Goal: Task Accomplishment & Management: Complete application form

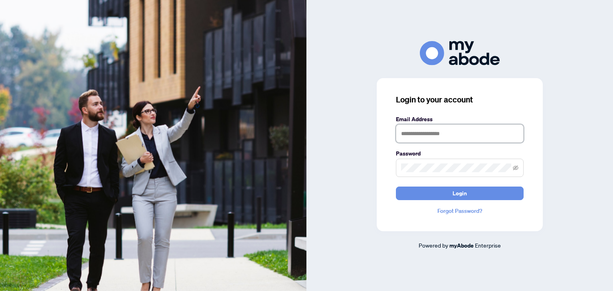
click at [421, 136] on input "text" at bounding box center [460, 133] width 128 height 18
type input "**********"
click at [396, 187] on button "Login" at bounding box center [460, 194] width 128 height 14
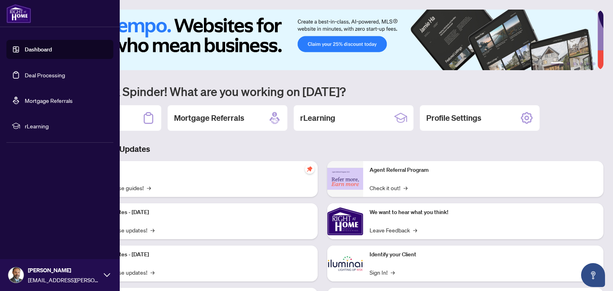
click at [38, 50] on link "Dashboard" at bounding box center [38, 49] width 27 height 7
click at [53, 71] on link "Deal Processing" at bounding box center [45, 74] width 40 height 7
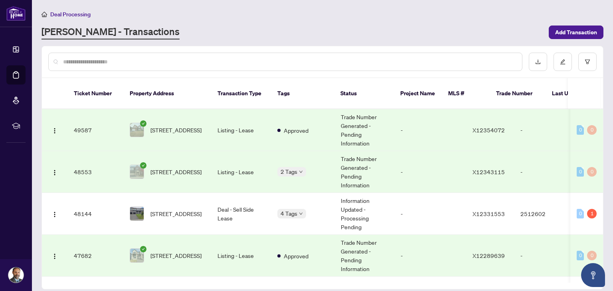
click at [147, 55] on div at bounding box center [285, 62] width 474 height 18
click at [563, 31] on span "Add Transaction" at bounding box center [576, 32] width 42 height 13
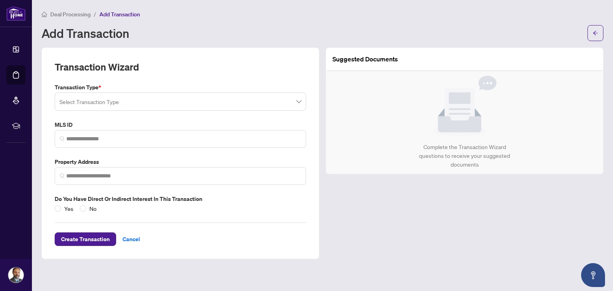
click at [155, 101] on input "search" at bounding box center [176, 103] width 235 height 18
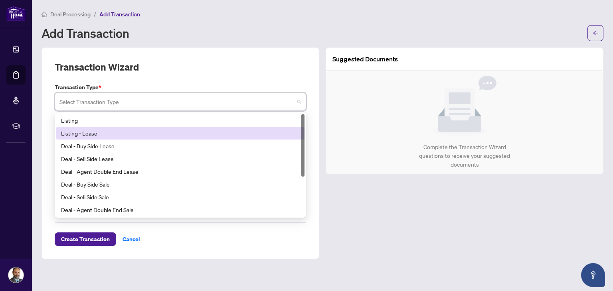
click at [147, 131] on div "Listing - Lease" at bounding box center [180, 133] width 239 height 9
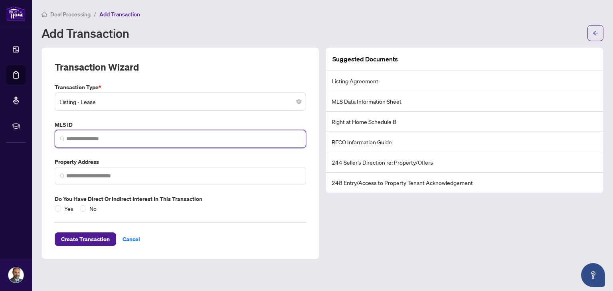
click at [212, 141] on input "search" at bounding box center [183, 139] width 235 height 8
paste input "*********"
type input "*********"
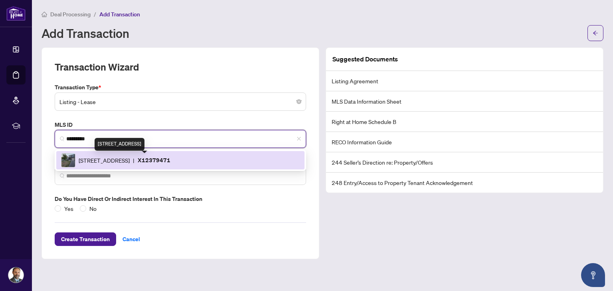
click at [126, 156] on span "[STREET_ADDRESS]" at bounding box center [104, 160] width 51 height 9
type input "**********"
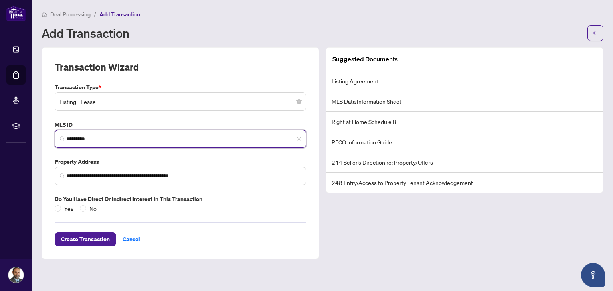
type input "*********"
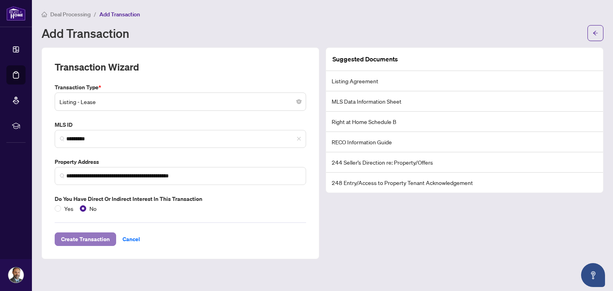
click at [84, 238] on span "Create Transaction" at bounding box center [85, 239] width 49 height 13
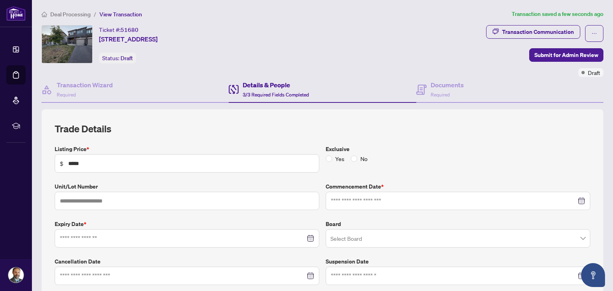
type input "**********"
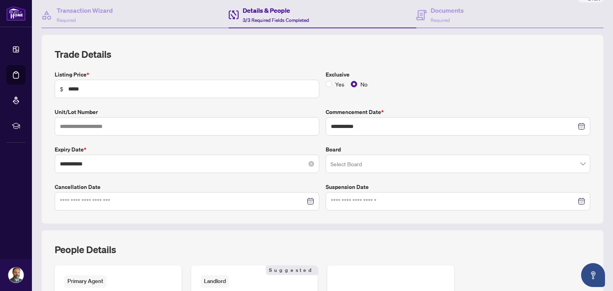
scroll to position [81, 0]
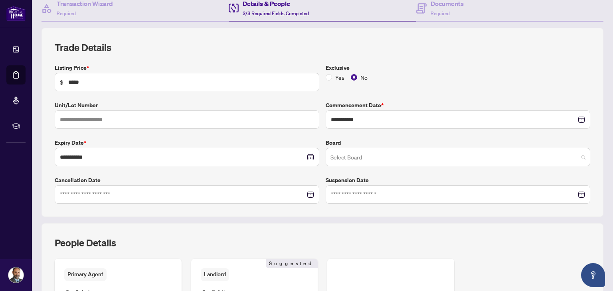
click at [416, 153] on input "search" at bounding box center [454, 159] width 248 height 18
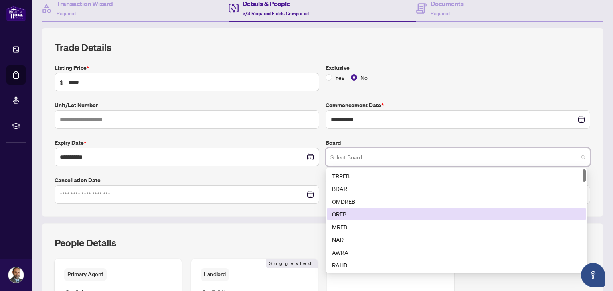
click at [386, 213] on div "OREB" at bounding box center [456, 214] width 249 height 9
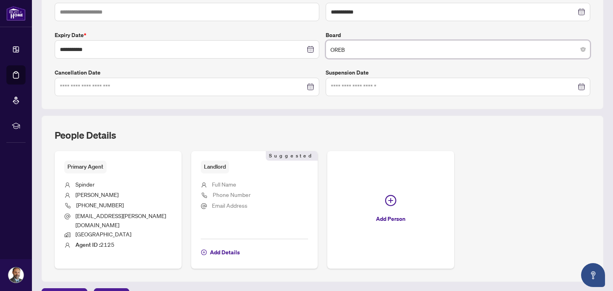
scroll to position [199, 0]
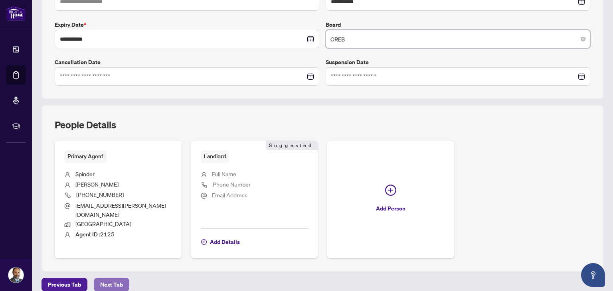
click at [108, 278] on span "Next Tab" at bounding box center [111, 284] width 23 height 13
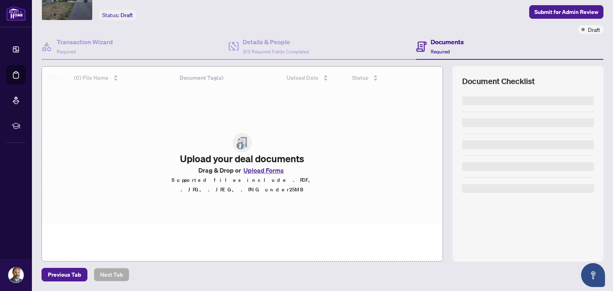
scroll to position [42, 0]
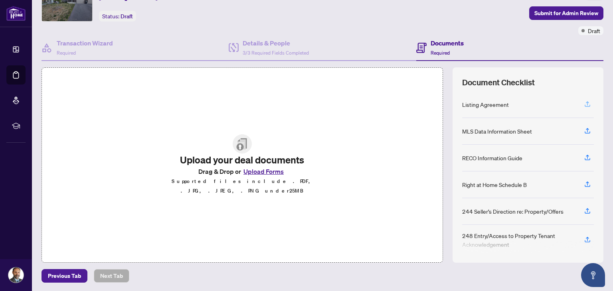
click at [584, 101] on icon "button" at bounding box center [587, 104] width 7 height 7
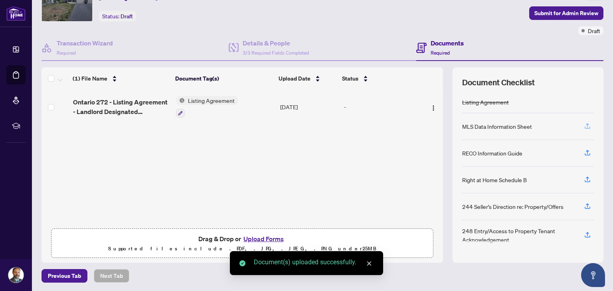
click at [584, 124] on icon "button" at bounding box center [587, 125] width 7 height 7
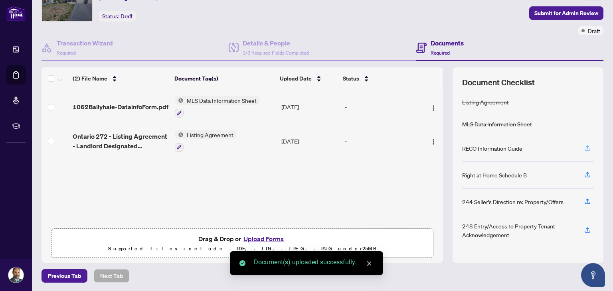
click at [584, 148] on icon "button" at bounding box center [587, 147] width 7 height 7
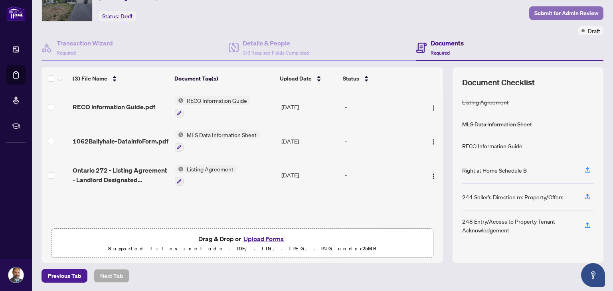
click at [545, 12] on span "Submit for Admin Review" at bounding box center [566, 13] width 64 height 13
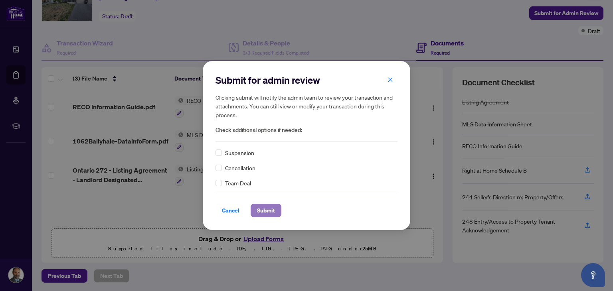
click at [260, 215] on span "Submit" at bounding box center [266, 210] width 18 height 13
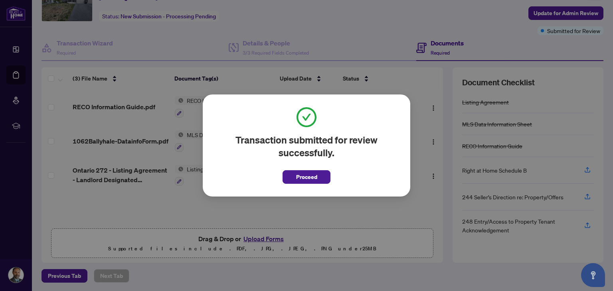
click at [297, 184] on div "Transaction submitted for review successfully. Proceed Cancel OK" at bounding box center [306, 146] width 207 height 102
click at [297, 183] on span "Proceed" at bounding box center [306, 177] width 21 height 13
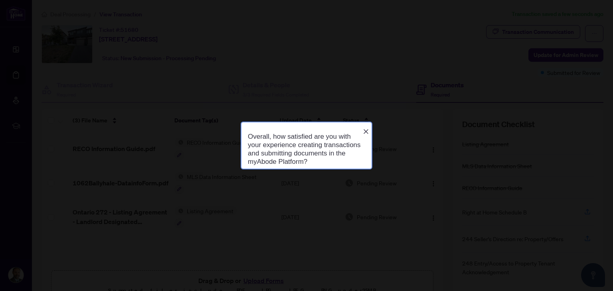
scroll to position [0, 0]
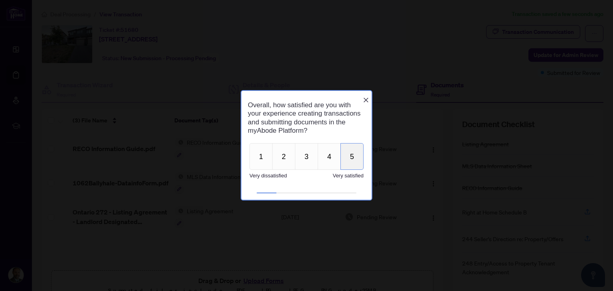
click at [356, 169] on button "5" at bounding box center [351, 156] width 23 height 27
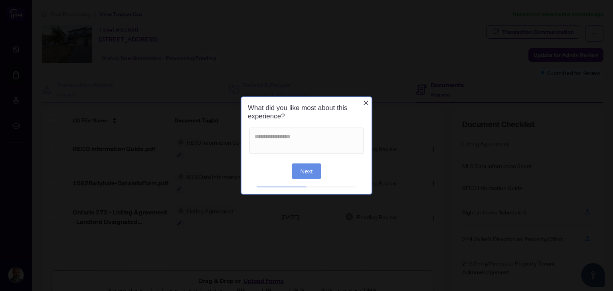
click at [313, 171] on button "Next" at bounding box center [306, 171] width 29 height 16
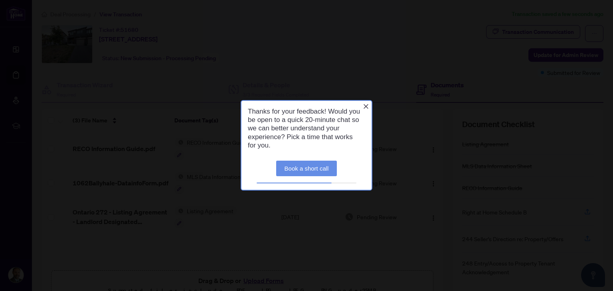
click at [364, 106] on icon "Close button" at bounding box center [366, 106] width 6 height 6
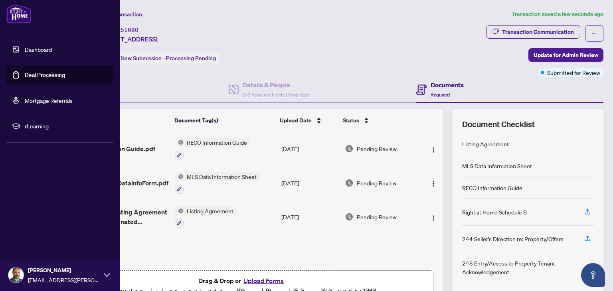
click at [46, 77] on link "Deal Processing" at bounding box center [45, 74] width 40 height 7
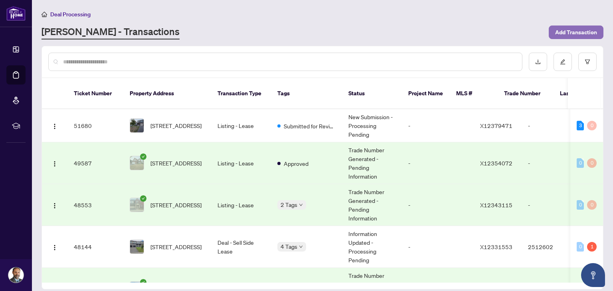
click at [564, 34] on span "Add Transaction" at bounding box center [576, 32] width 42 height 13
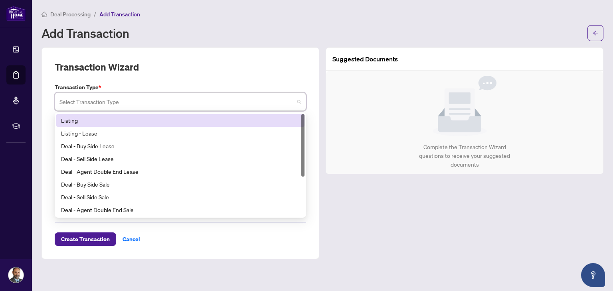
click at [119, 101] on input "search" at bounding box center [176, 103] width 235 height 18
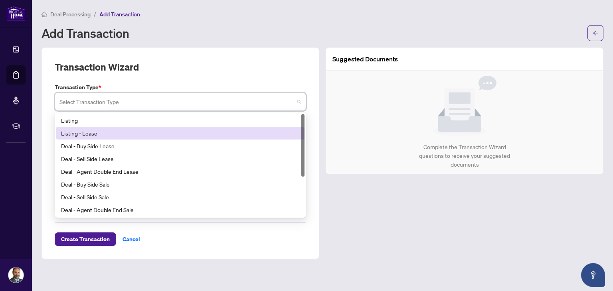
click at [116, 130] on div "Listing - Lease" at bounding box center [180, 133] width 239 height 9
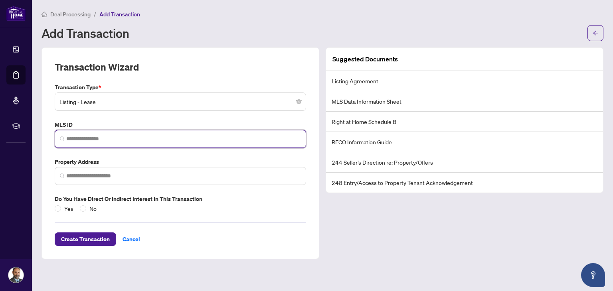
click at [102, 138] on input "search" at bounding box center [183, 139] width 235 height 8
paste input "*********"
type input "*********"
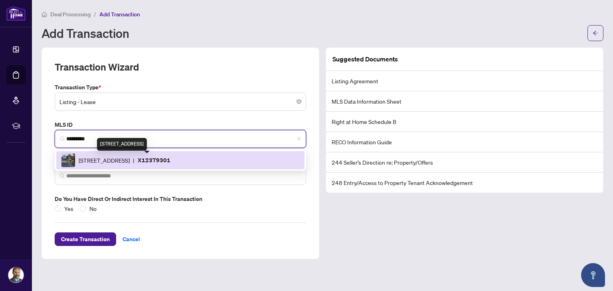
click at [105, 162] on span "[STREET_ADDRESS]" at bounding box center [104, 160] width 51 height 9
type input "**********"
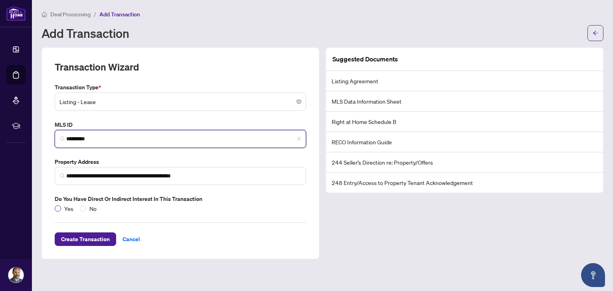
type input "*********"
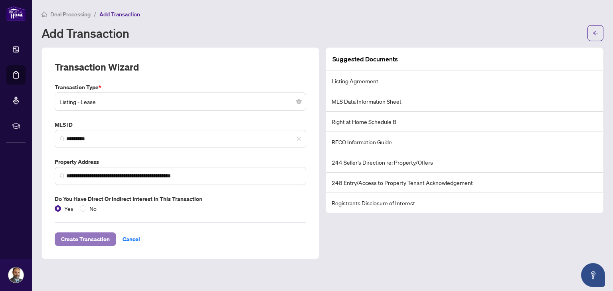
click at [91, 237] on span "Create Transaction" at bounding box center [85, 239] width 49 height 13
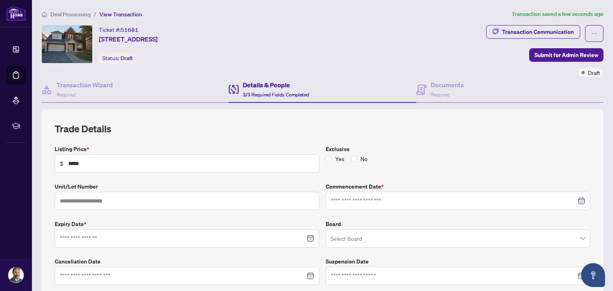
type input "**********"
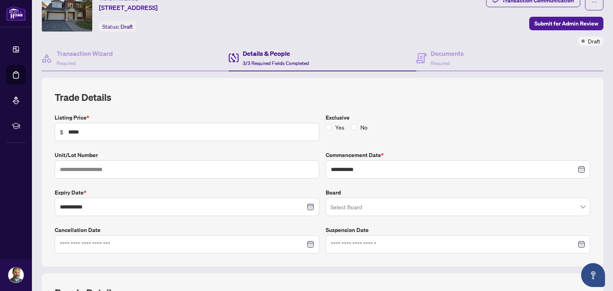
scroll to position [34, 0]
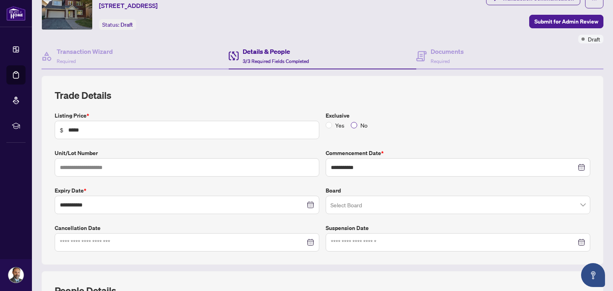
click at [351, 127] on label "No" at bounding box center [361, 125] width 20 height 9
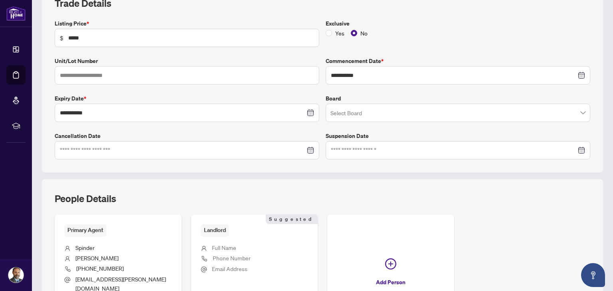
scroll to position [199, 0]
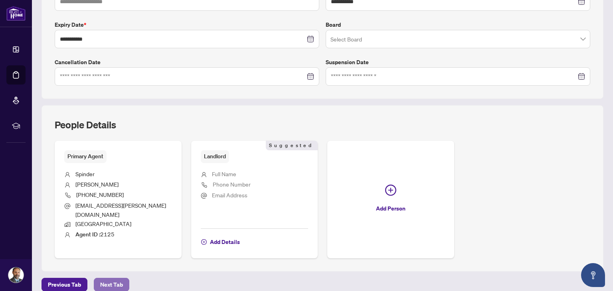
click at [114, 278] on span "Next Tab" at bounding box center [111, 284] width 23 height 13
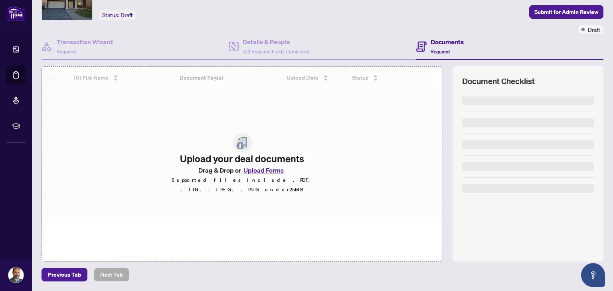
scroll to position [42, 0]
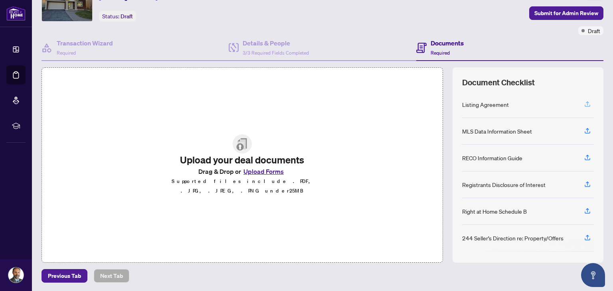
click at [584, 105] on icon "button" at bounding box center [587, 104] width 7 height 7
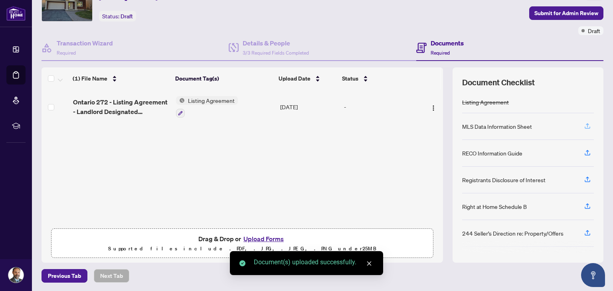
click at [582, 130] on button "button" at bounding box center [587, 127] width 13 height 14
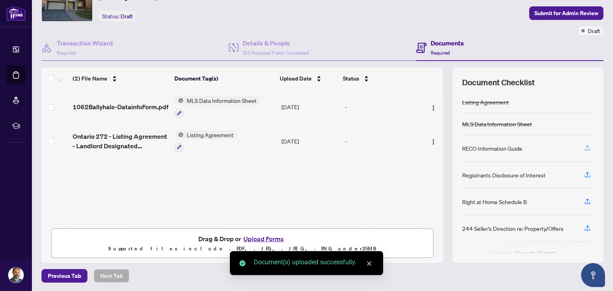
click at [584, 146] on icon "button" at bounding box center [587, 147] width 7 height 7
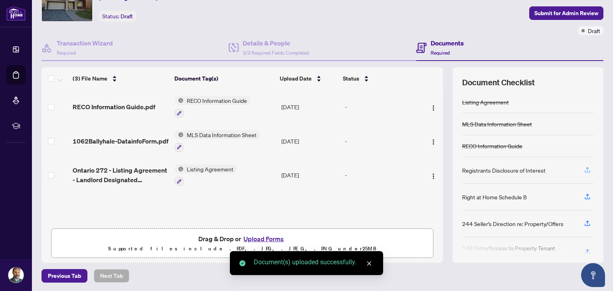
click at [584, 170] on icon "button" at bounding box center [587, 169] width 7 height 7
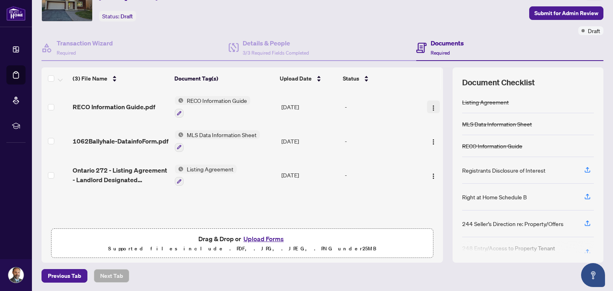
click at [430, 105] on img "button" at bounding box center [433, 108] width 6 height 6
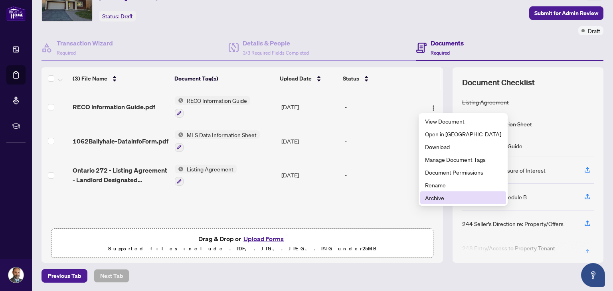
click at [436, 198] on span "Archive" at bounding box center [463, 197] width 76 height 9
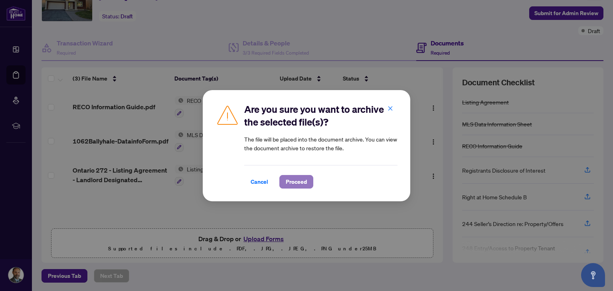
click at [294, 181] on span "Proceed" at bounding box center [296, 182] width 21 height 13
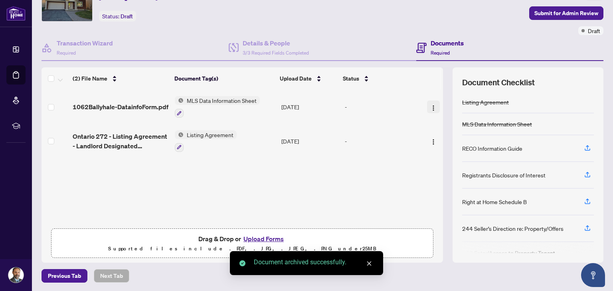
click at [427, 103] on button "button" at bounding box center [433, 107] width 13 height 13
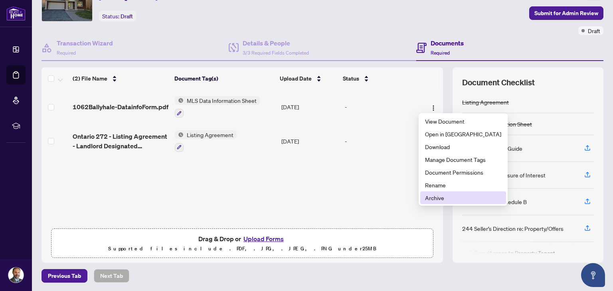
click at [442, 197] on span "Archive" at bounding box center [463, 197] width 76 height 9
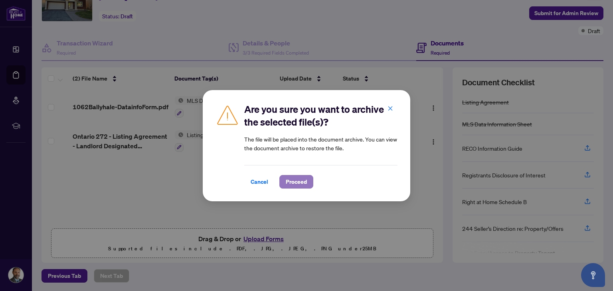
click at [292, 187] on span "Proceed" at bounding box center [296, 182] width 21 height 13
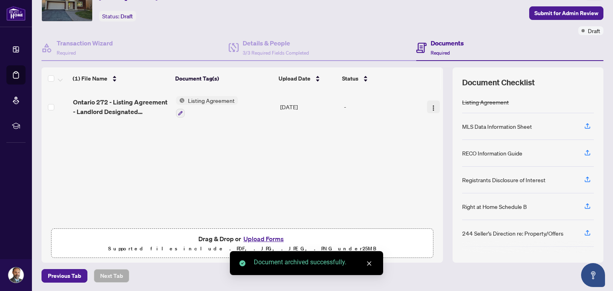
click at [430, 107] on img "button" at bounding box center [433, 108] width 6 height 6
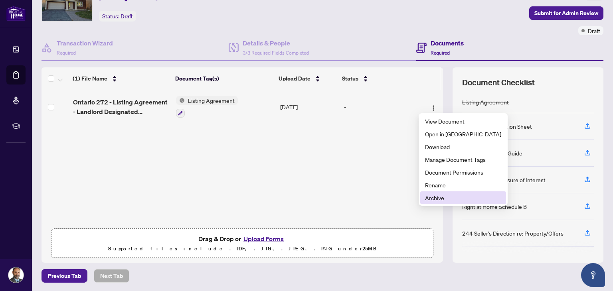
click at [438, 198] on span "Archive" at bounding box center [463, 197] width 76 height 9
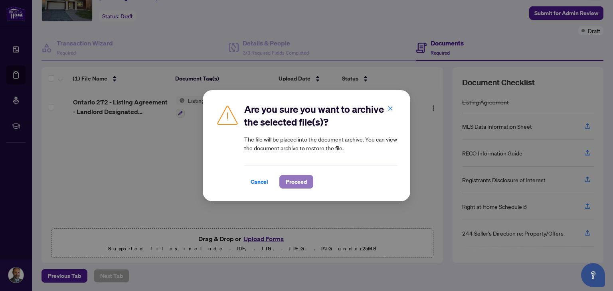
click at [284, 184] on button "Proceed" at bounding box center [296, 182] width 34 height 14
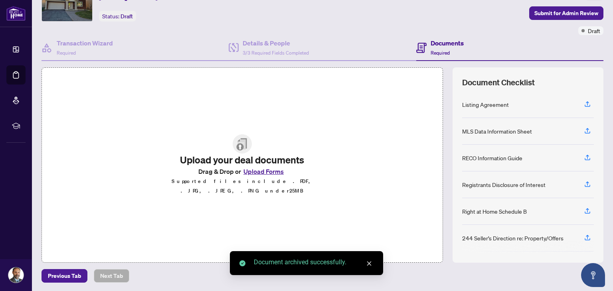
click at [581, 99] on button "button" at bounding box center [587, 105] width 13 height 14
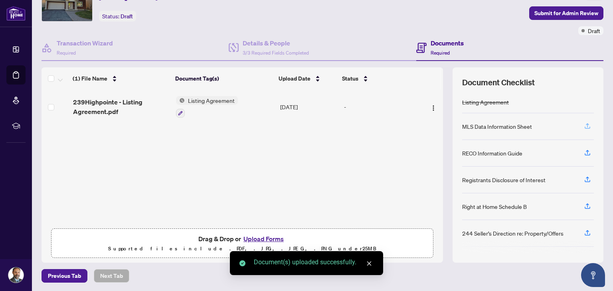
click at [584, 126] on icon "button" at bounding box center [587, 125] width 7 height 7
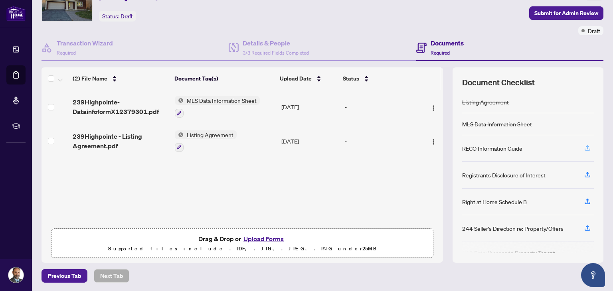
click at [584, 146] on icon "button" at bounding box center [587, 147] width 7 height 7
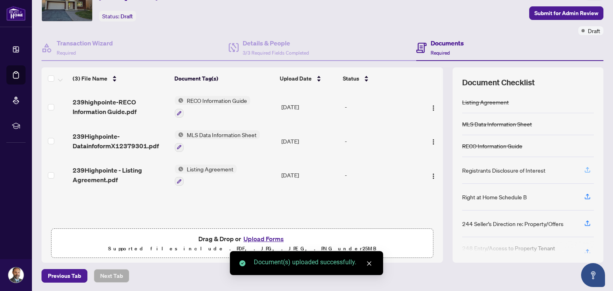
click at [584, 168] on icon "button" at bounding box center [587, 169] width 7 height 7
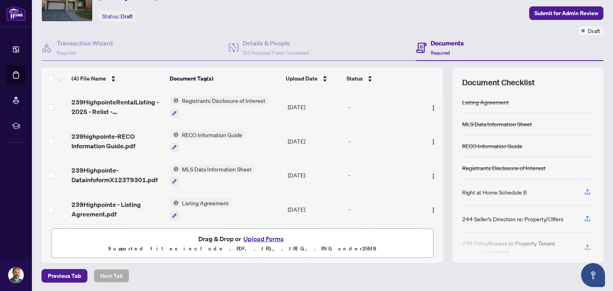
scroll to position [2, 0]
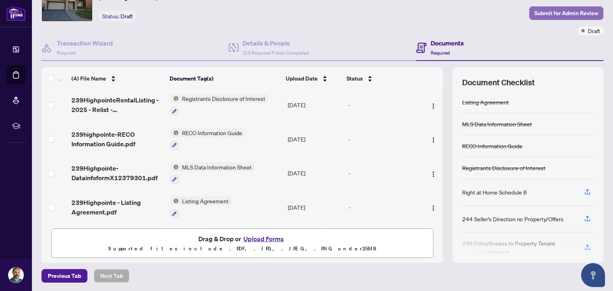
click at [555, 12] on span "Submit for Admin Review" at bounding box center [566, 13] width 64 height 13
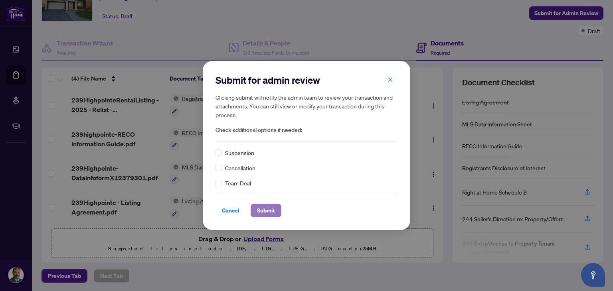
click at [270, 209] on span "Submit" at bounding box center [266, 210] width 18 height 13
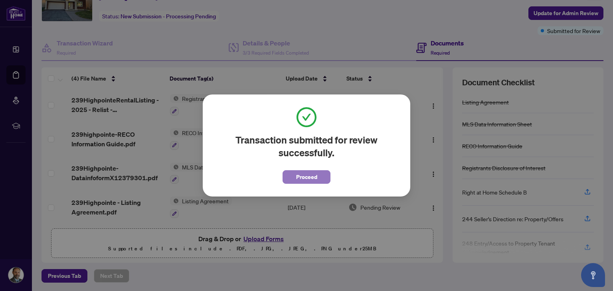
click at [302, 178] on span "Proceed" at bounding box center [306, 177] width 21 height 13
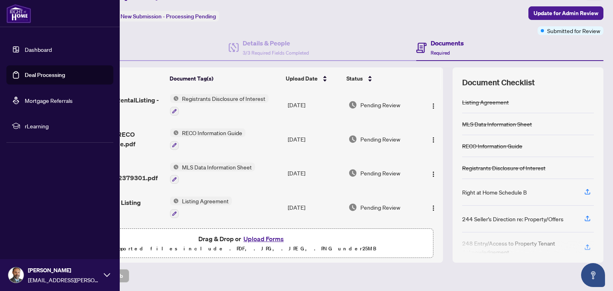
click at [18, 16] on img at bounding box center [18, 13] width 25 height 19
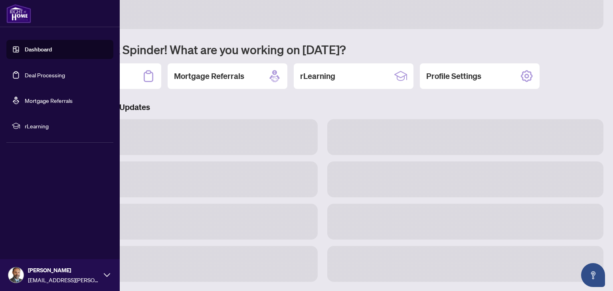
scroll to position [41, 0]
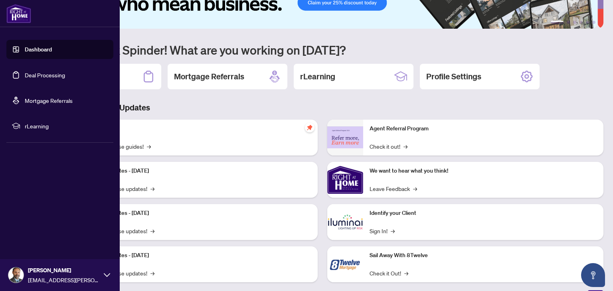
click at [10, 276] on img at bounding box center [15, 275] width 15 height 15
click at [55, 223] on button "Logout" at bounding box center [59, 228] width 107 height 14
